Goal: Task Accomplishment & Management: Use online tool/utility

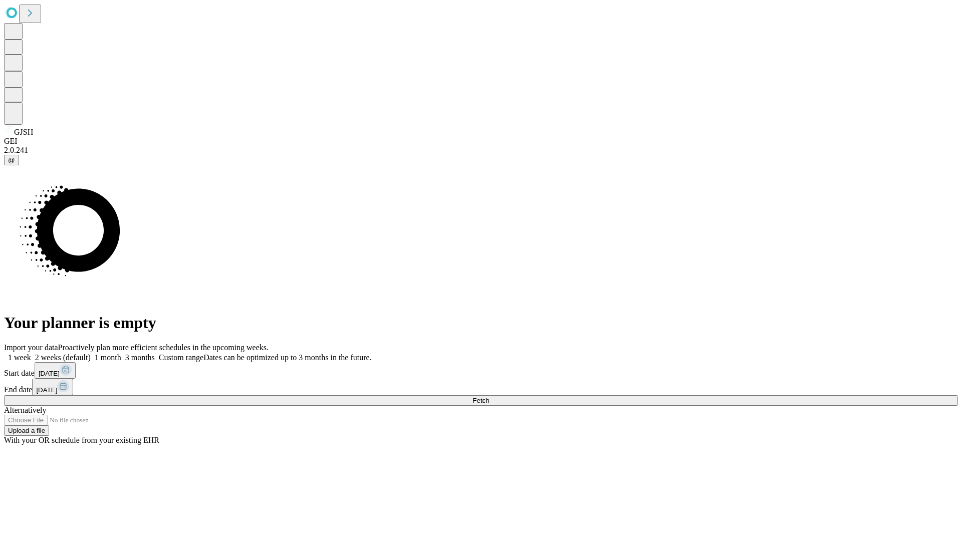
click at [489, 397] on span "Fetch" at bounding box center [481, 401] width 17 height 8
